Goal: Information Seeking & Learning: Learn about a topic

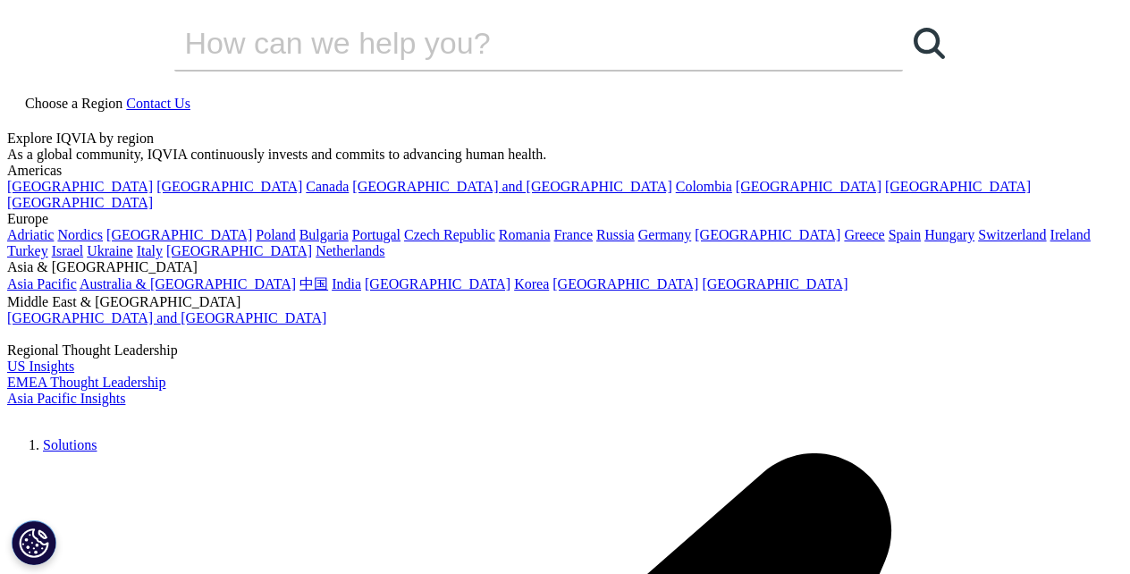
scroll to position [501, 0]
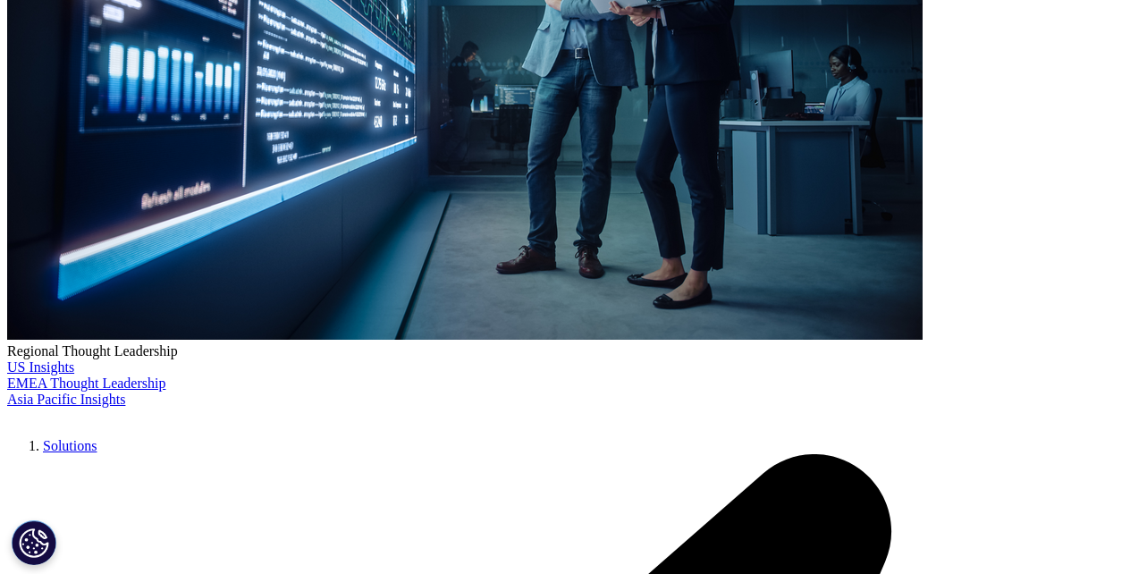
paste input "医疗行业趋势"
type input "医疗行业趋势"
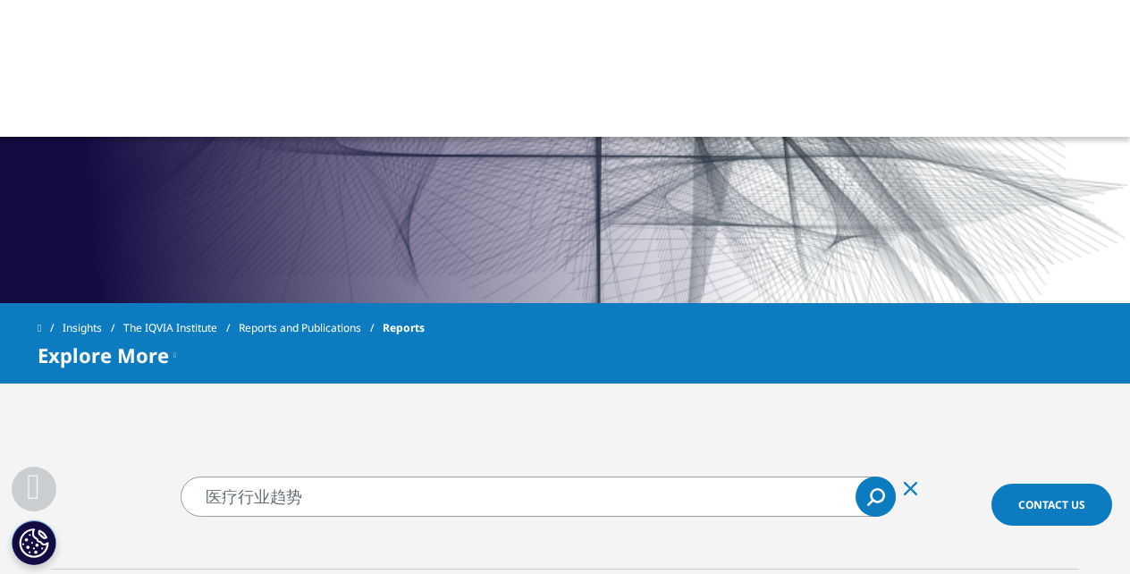
click at [868, 495] on icon "Search" at bounding box center [876, 497] width 18 height 18
click at [872, 496] on icon "Search" at bounding box center [877, 495] width 15 height 15
click at [104, 354] on span "Explore More" at bounding box center [103, 354] width 131 height 21
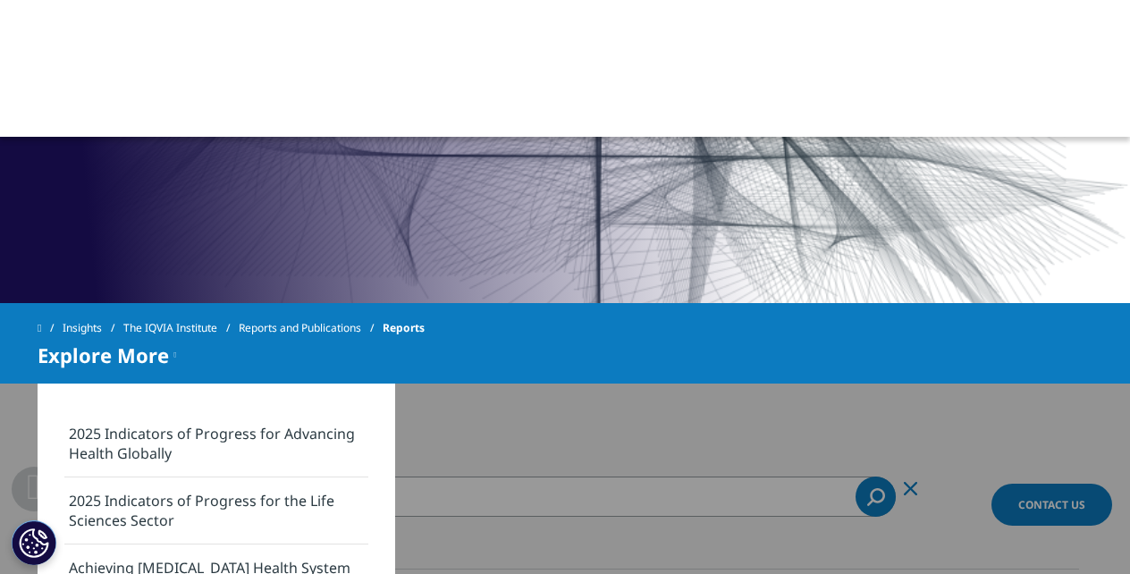
click at [189, 512] on link "2025 Indicators of Progress for the Life Sciences Sector" at bounding box center [216, 510] width 304 height 67
